Goal: Learn about a topic: Understand process/instructions

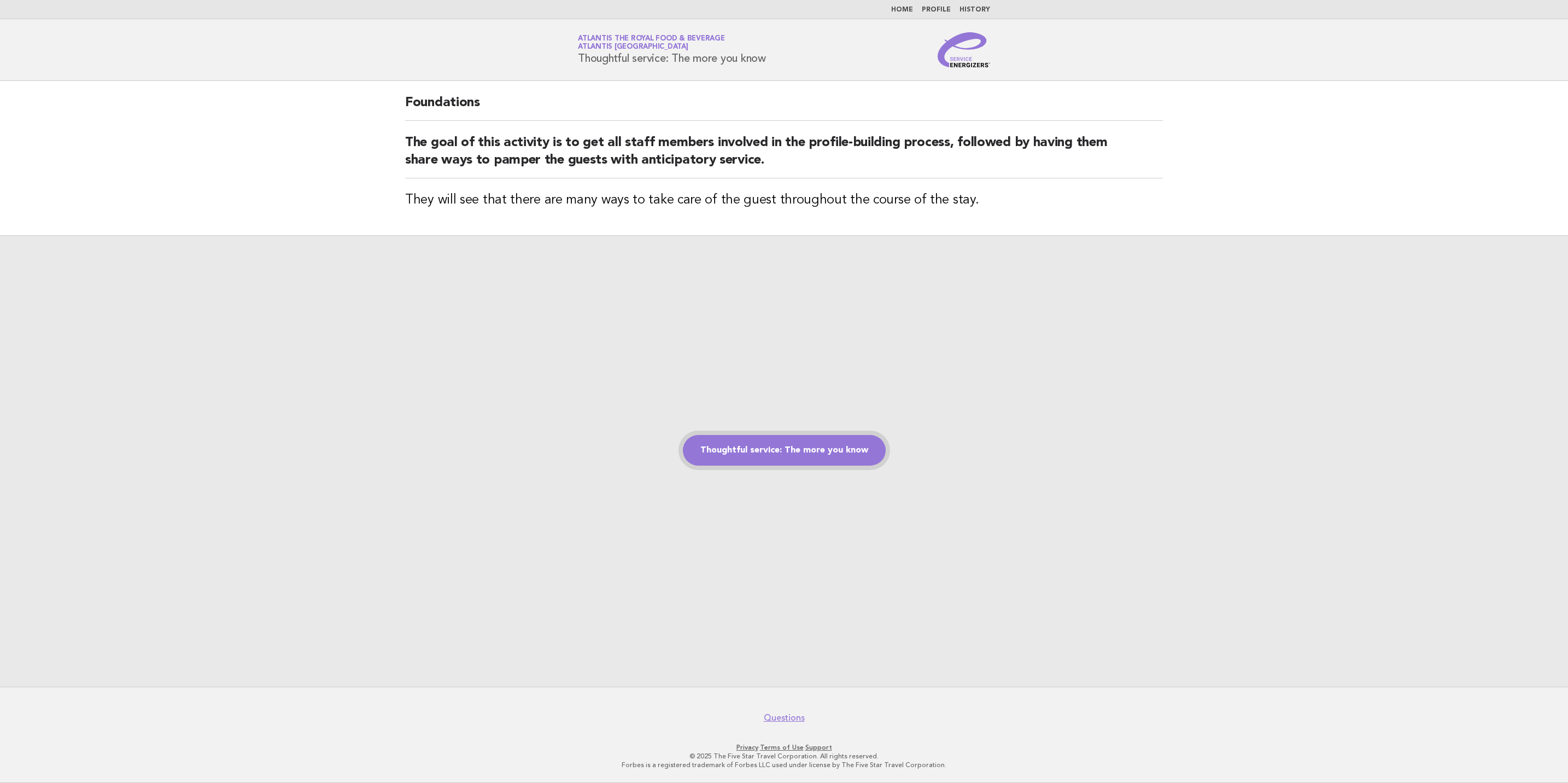
click at [801, 451] on link "Thoughtful service: The more you know" at bounding box center [784, 450] width 203 height 31
click at [963, 61] on img at bounding box center [964, 49] width 53 height 35
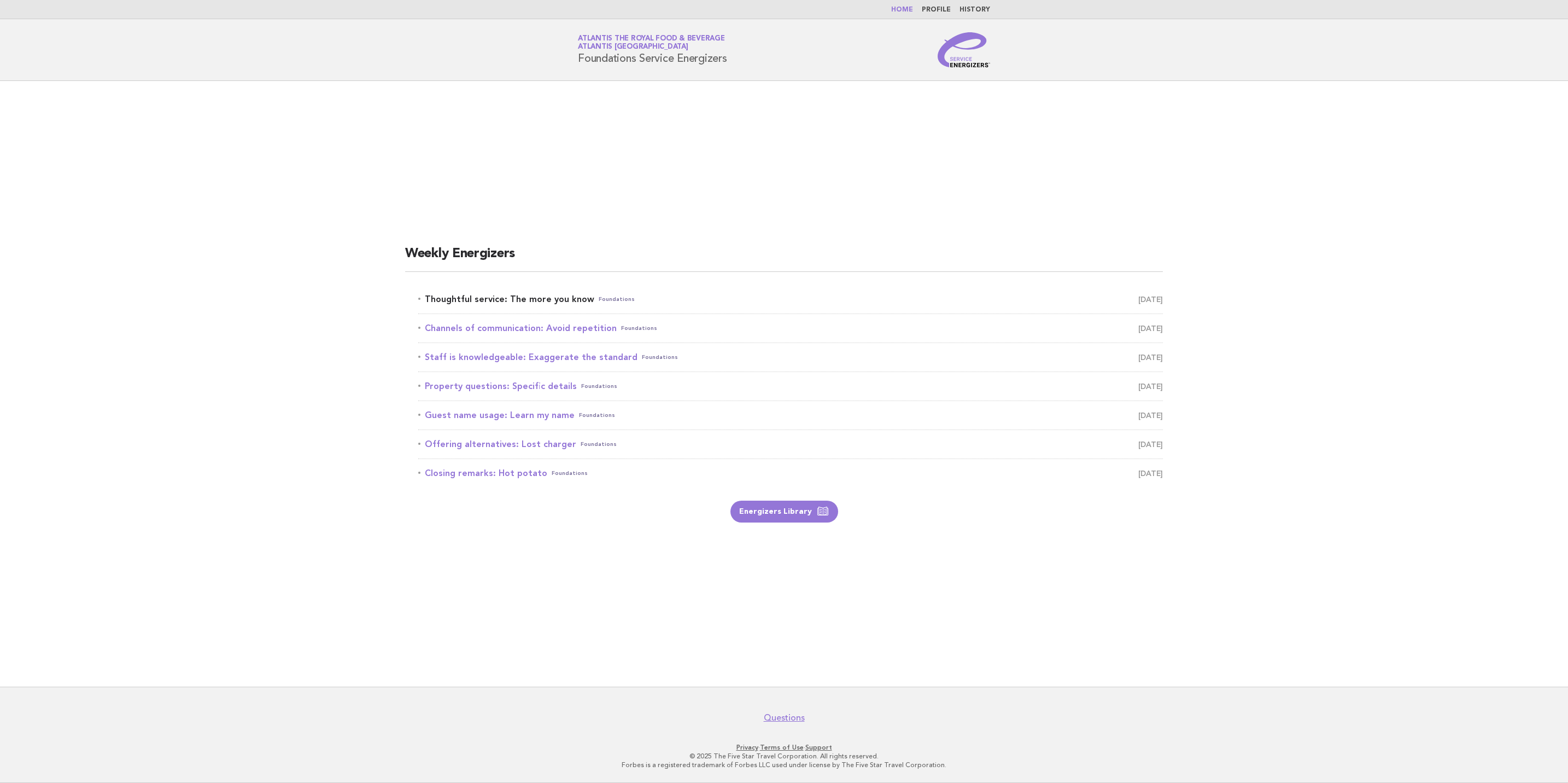
click at [1145, 297] on span "September 24" at bounding box center [1150, 299] width 25 height 15
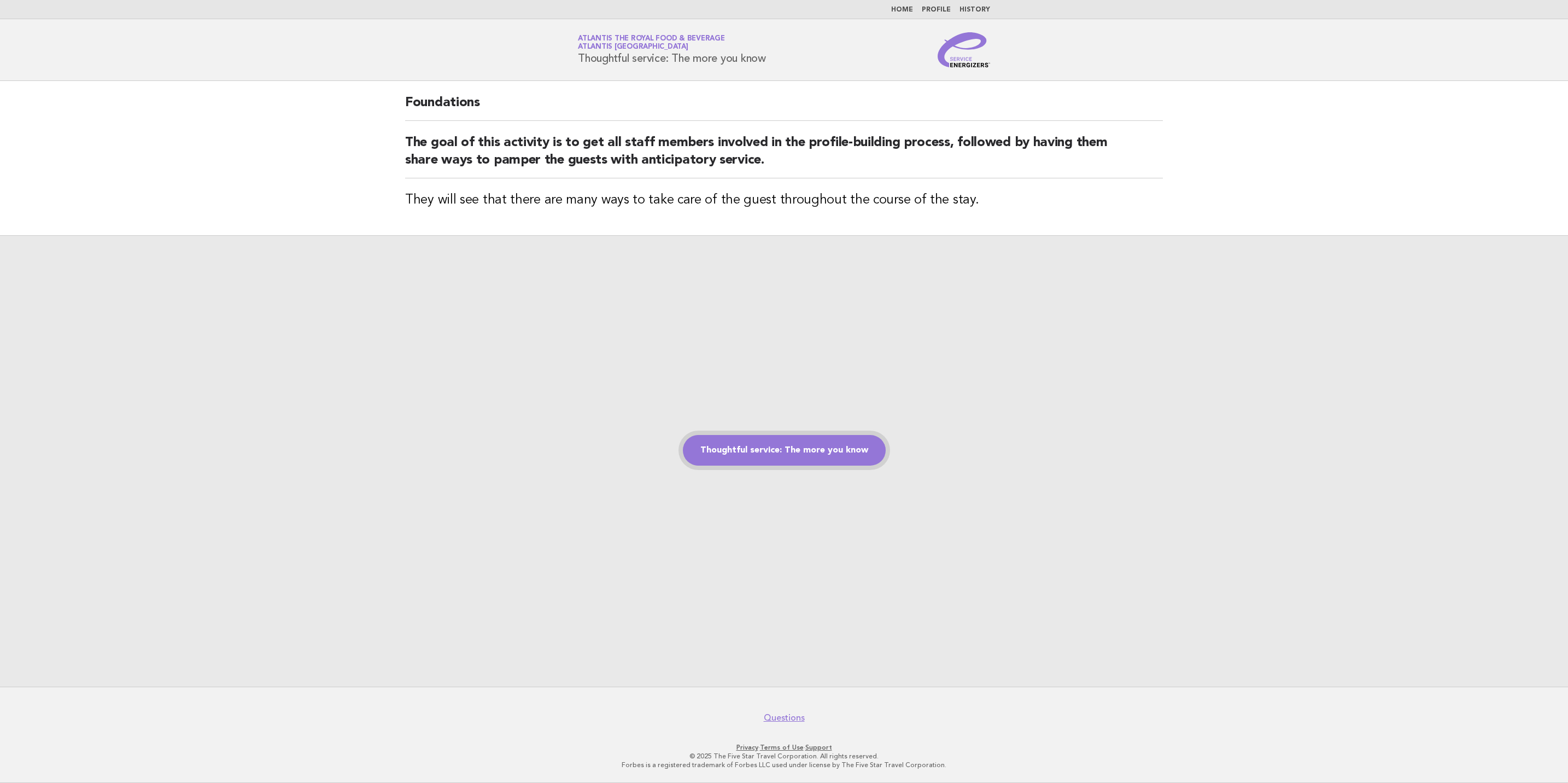
click at [814, 451] on link "Thoughtful service: The more you know" at bounding box center [784, 450] width 203 height 31
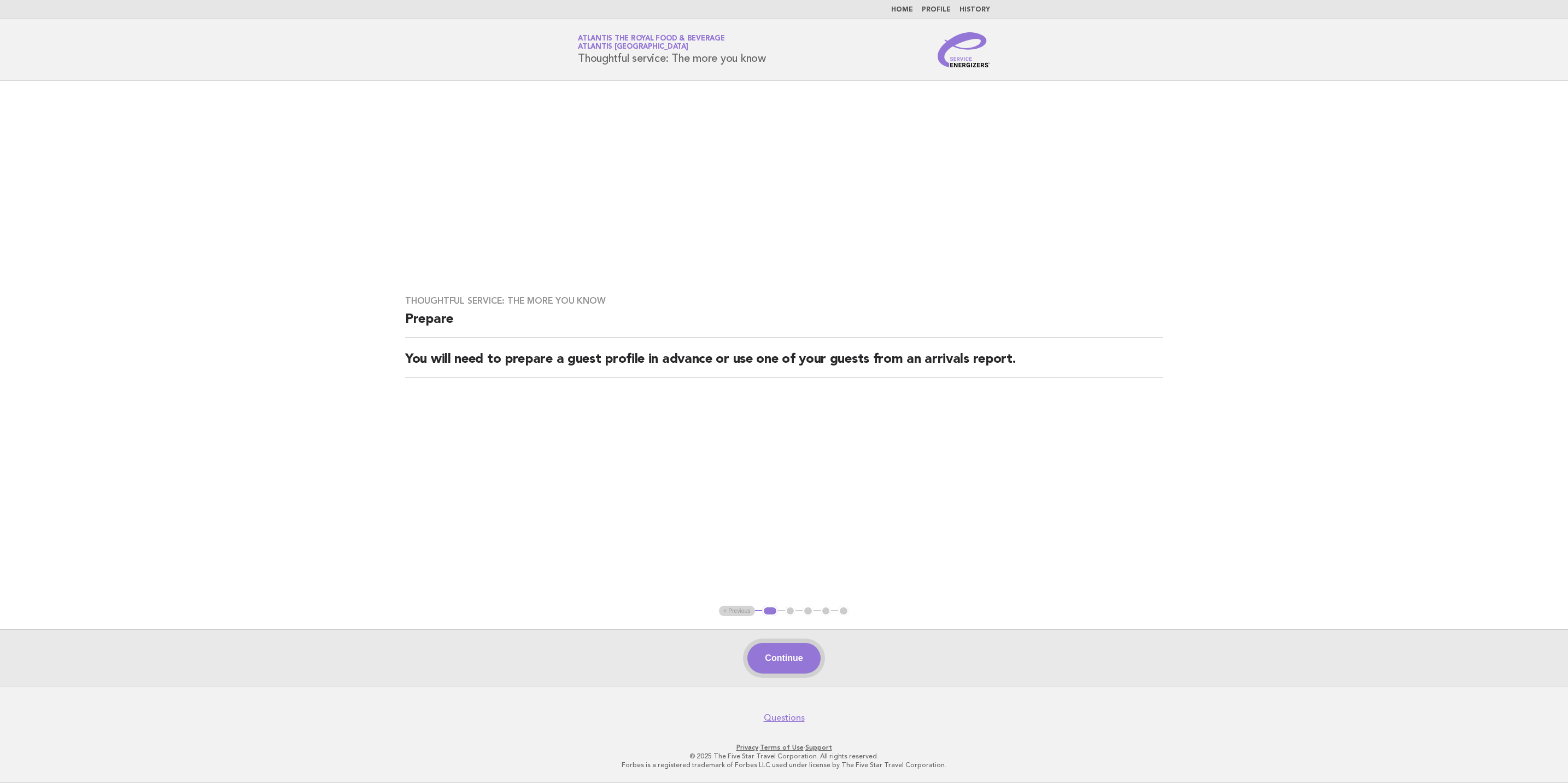
click at [793, 650] on button "Continue" at bounding box center [784, 658] width 73 height 31
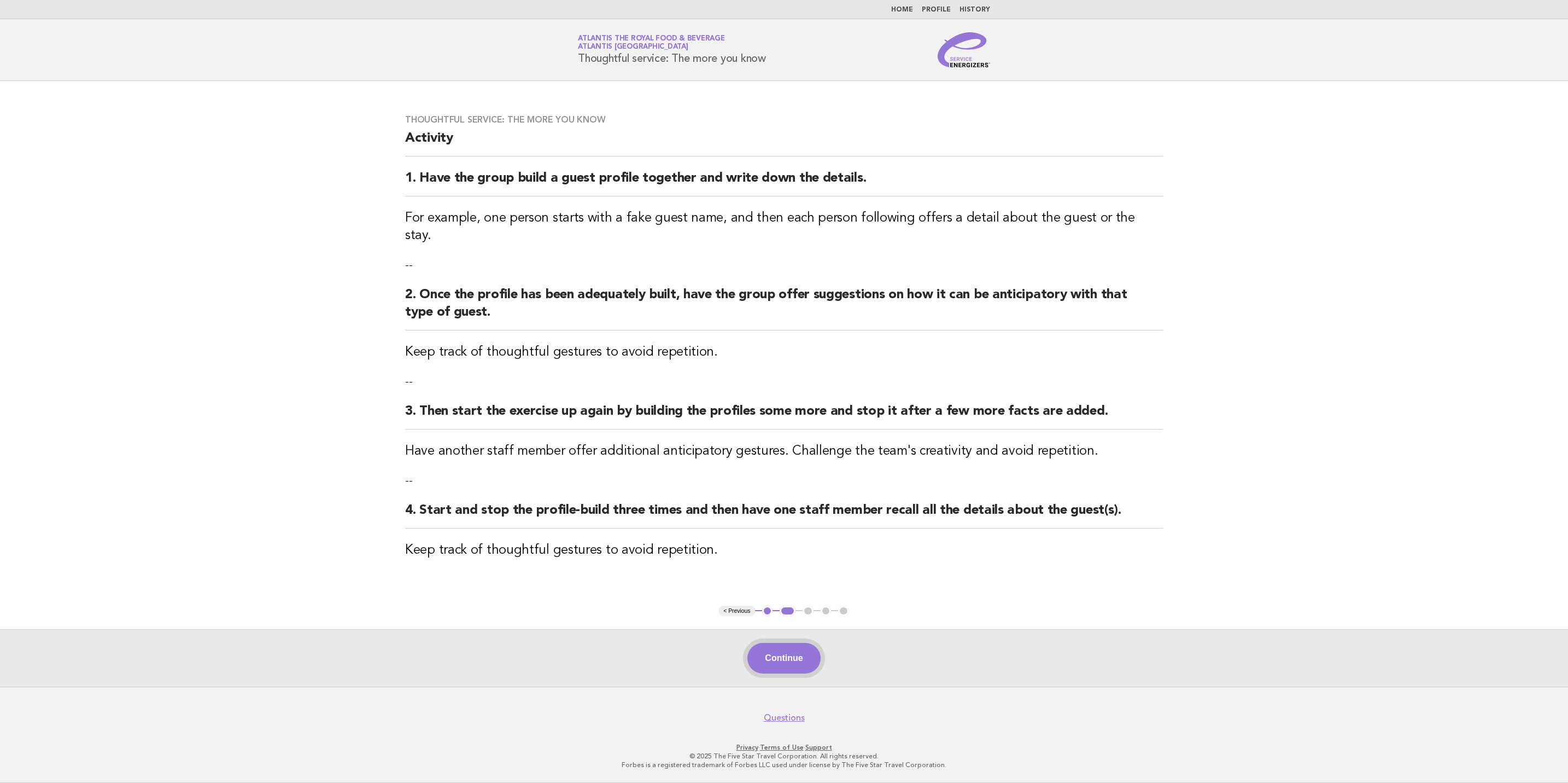
click at [784, 662] on button "Continue" at bounding box center [784, 658] width 73 height 31
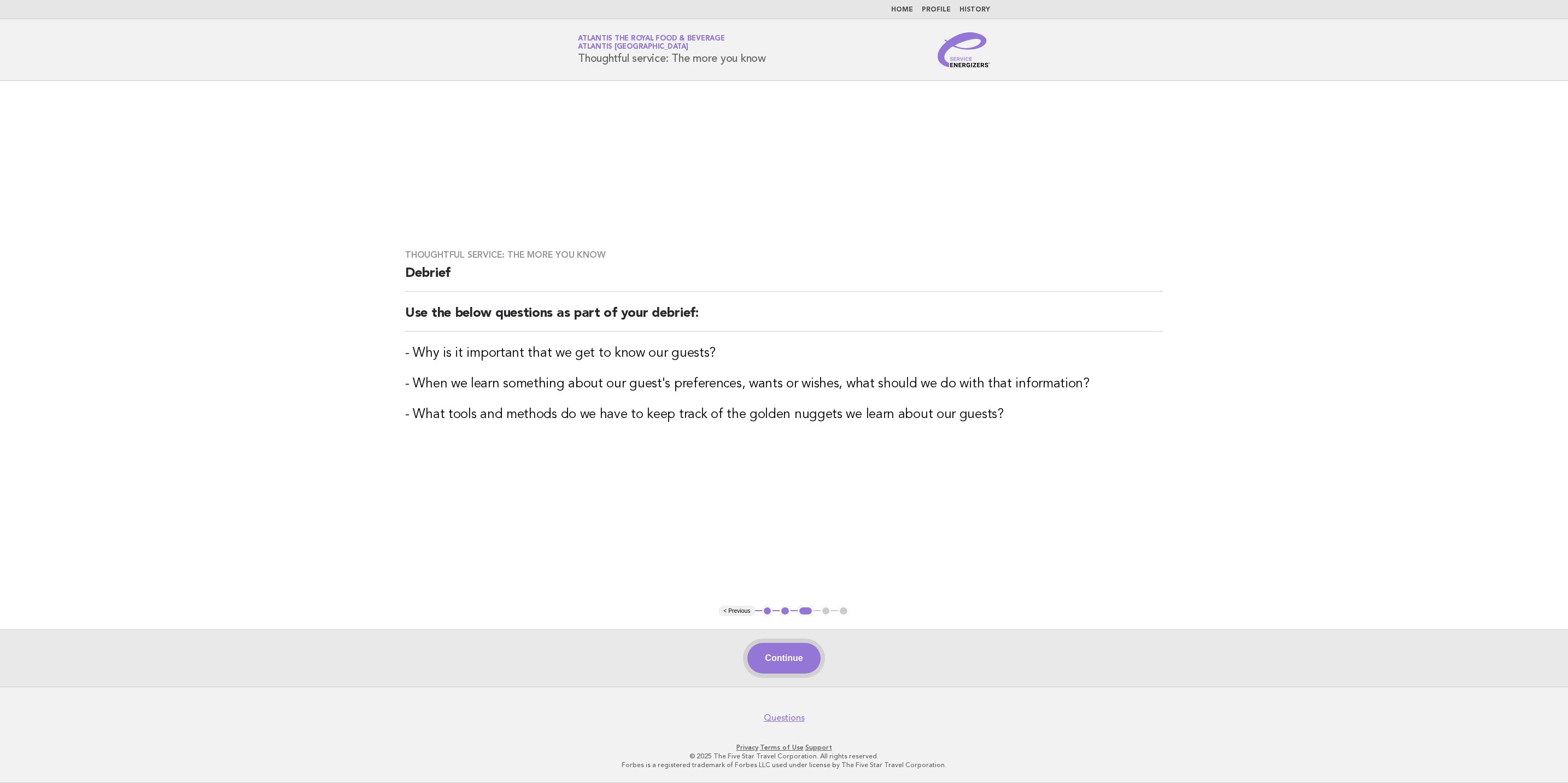
click at [787, 658] on button "Continue" at bounding box center [784, 658] width 73 height 31
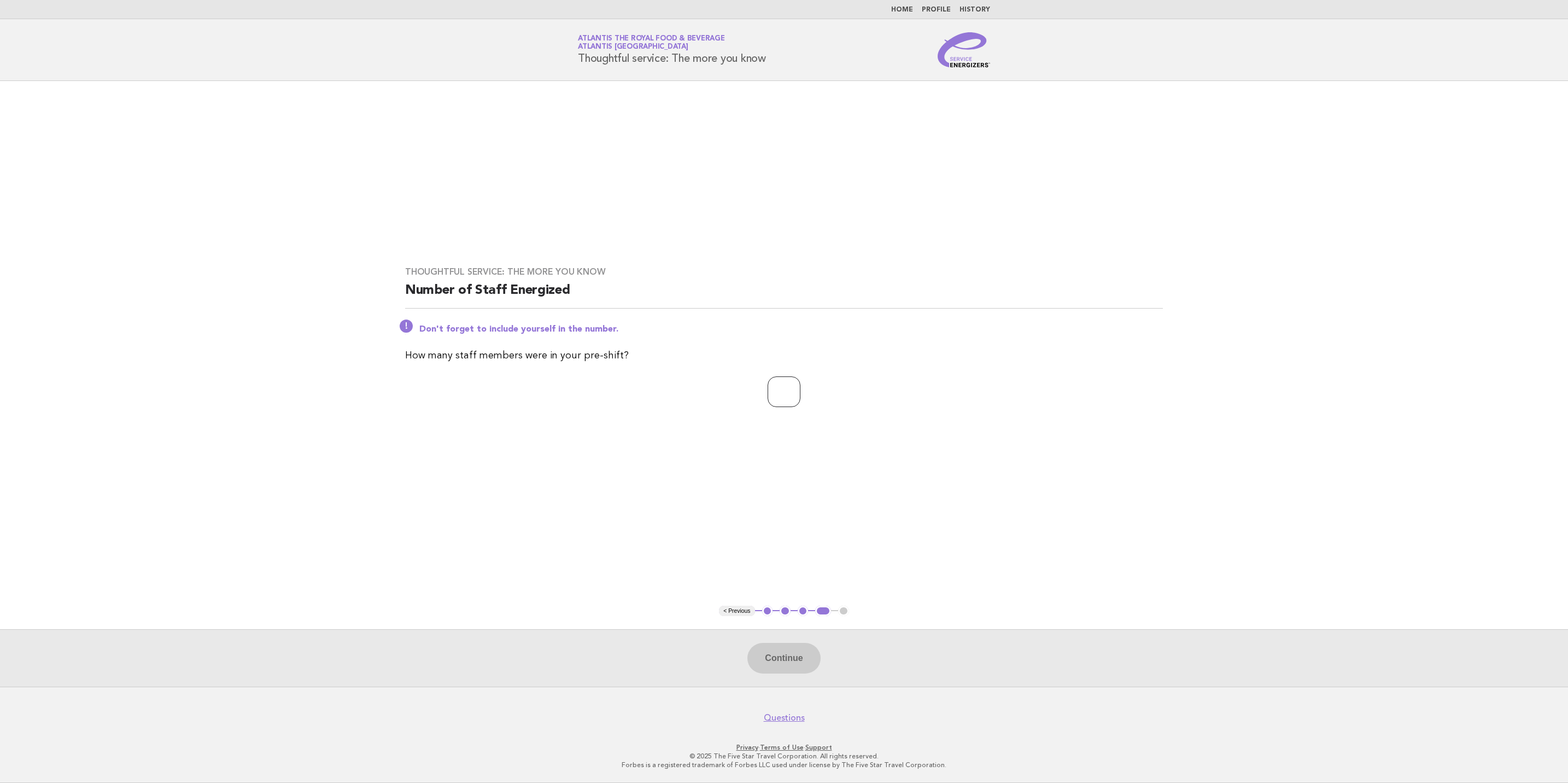
click at [784, 394] on input "number" at bounding box center [784, 392] width 33 height 31
type input "*"
type input "**"
click at [809, 649] on button "Continue" at bounding box center [784, 658] width 73 height 31
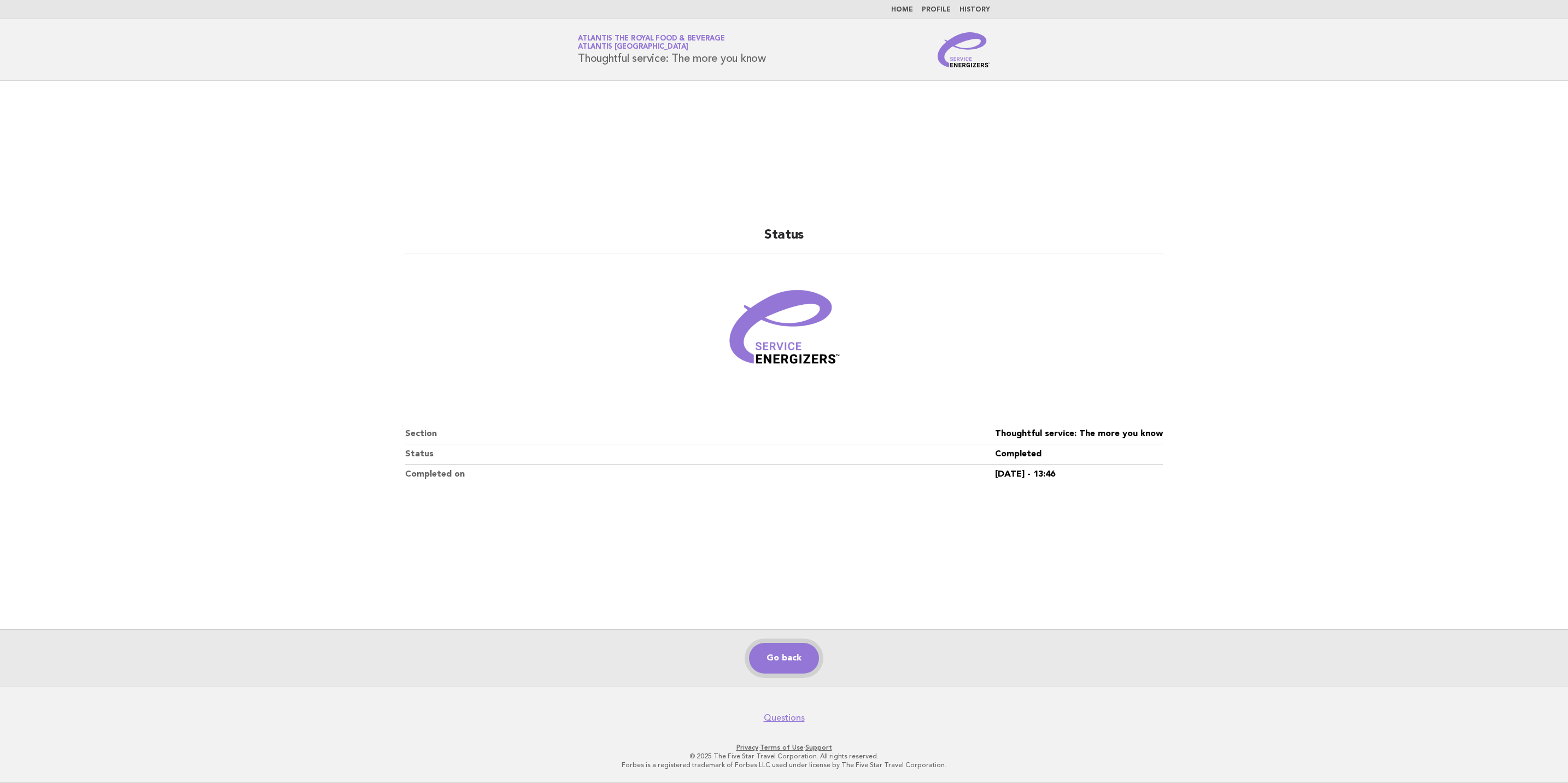
click at [791, 654] on link "Go back" at bounding box center [784, 658] width 70 height 31
